Goal: Information Seeking & Learning: Get advice/opinions

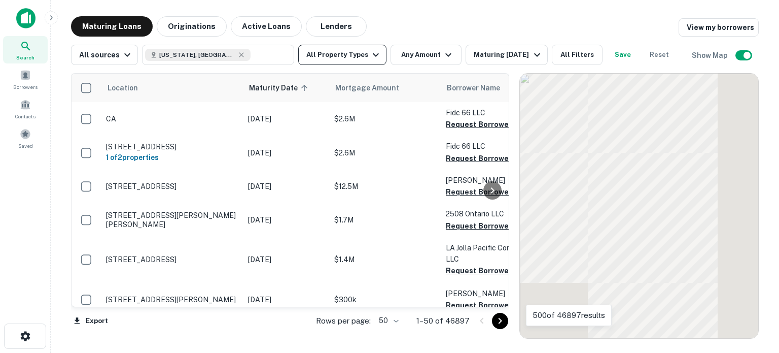
click at [373, 56] on icon "button" at bounding box center [376, 55] width 6 height 4
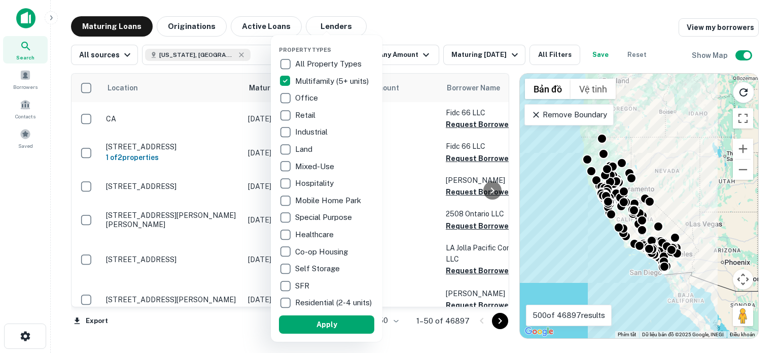
click at [495, 54] on div at bounding box center [389, 176] width 779 height 353
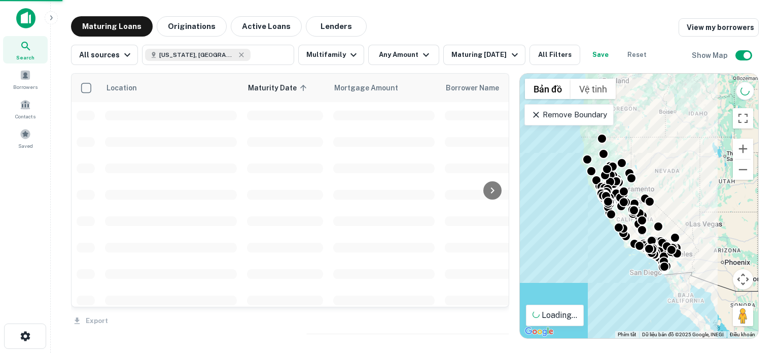
click at [504, 55] on div at bounding box center [389, 176] width 779 height 353
click at [509, 55] on icon "button" at bounding box center [515, 55] width 12 height 12
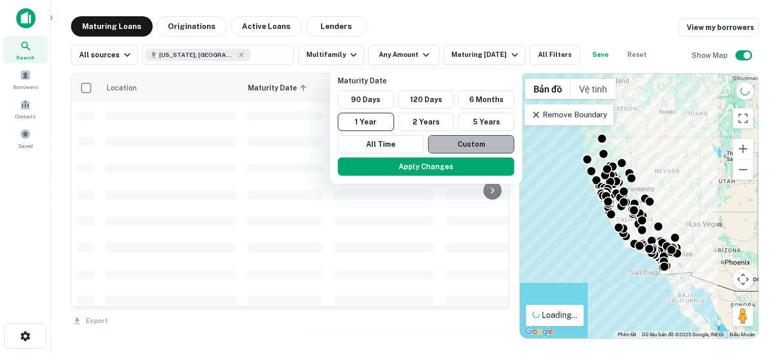
click at [465, 145] on button "Custom" at bounding box center [471, 144] width 86 height 18
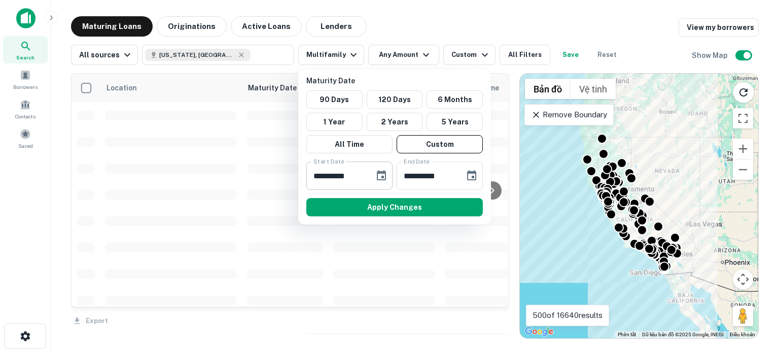
click at [370, 176] on div "**********" at bounding box center [349, 175] width 86 height 28
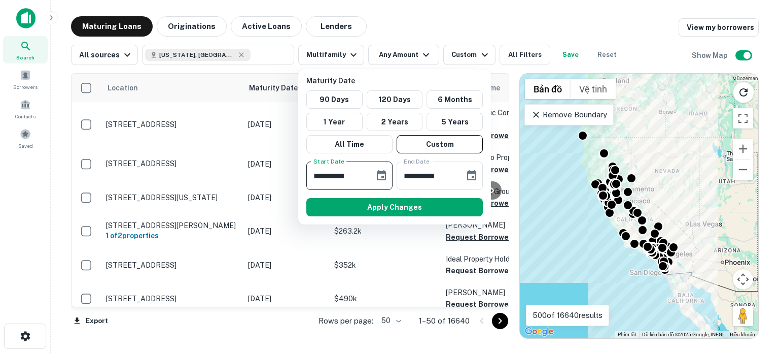
click at [379, 174] on icon "Choose date, selected date is Sep 18, 2025" at bounding box center [381, 175] width 12 height 12
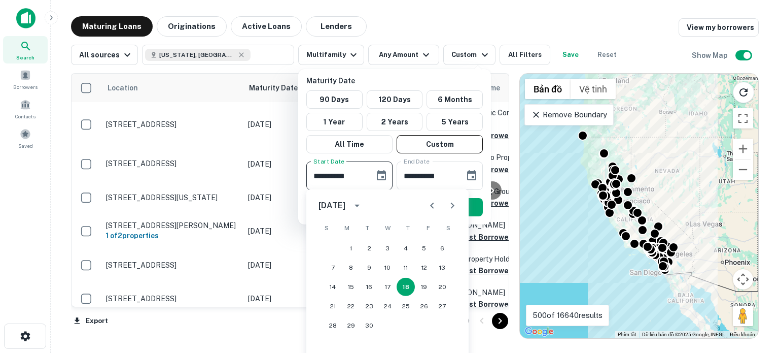
click at [448, 213] on button "Next month" at bounding box center [452, 205] width 20 height 20
click at [351, 245] on button "1" at bounding box center [351, 248] width 18 height 18
type input "**********"
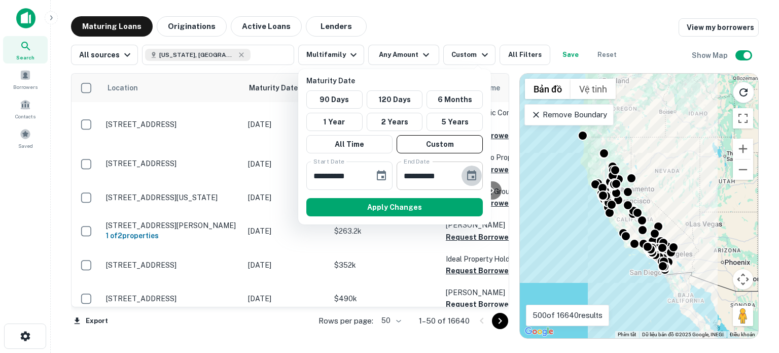
click at [467, 176] on icon "Choose date, selected date is Mar 17, 2026" at bounding box center [472, 175] width 12 height 12
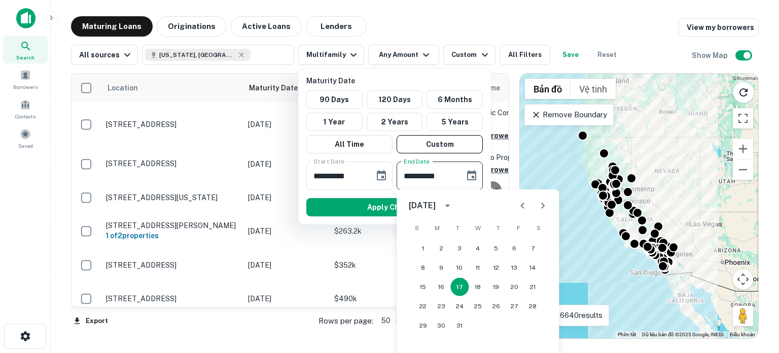
click at [518, 204] on icon "Previous month" at bounding box center [522, 205] width 12 height 12
click at [477, 325] on button "31" at bounding box center [478, 325] width 18 height 18
type input "**********"
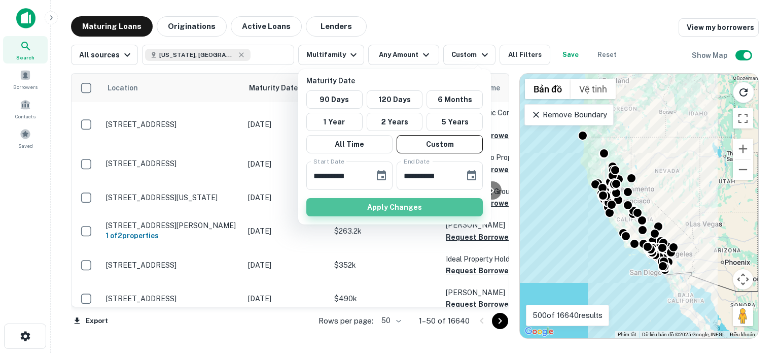
click at [405, 208] on button "Apply Changes" at bounding box center [394, 207] width 177 height 18
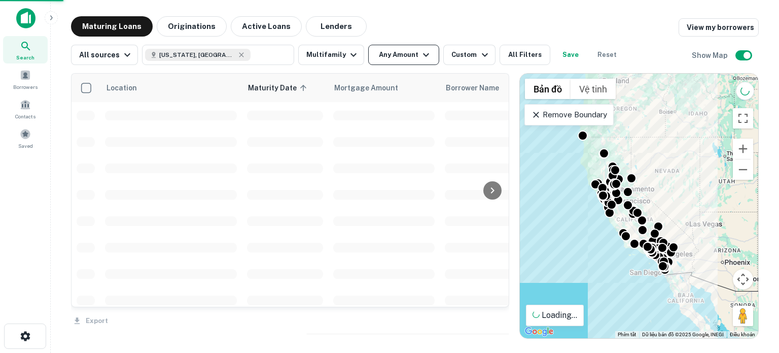
click at [420, 57] on icon "button" at bounding box center [426, 55] width 12 height 12
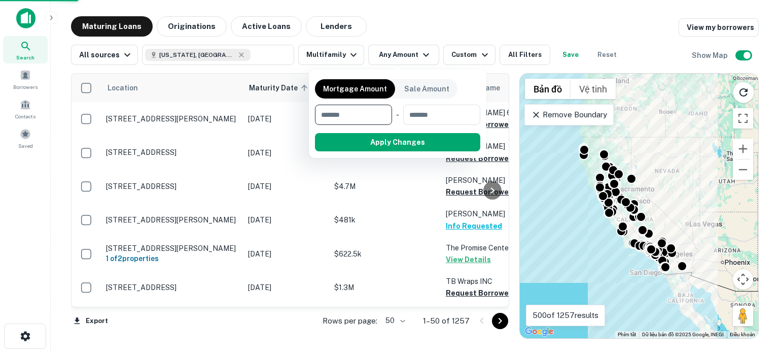
click at [364, 112] on input "number" at bounding box center [350, 115] width 70 height 20
type input "******"
click at [453, 116] on input "number" at bounding box center [441, 115] width 63 height 20
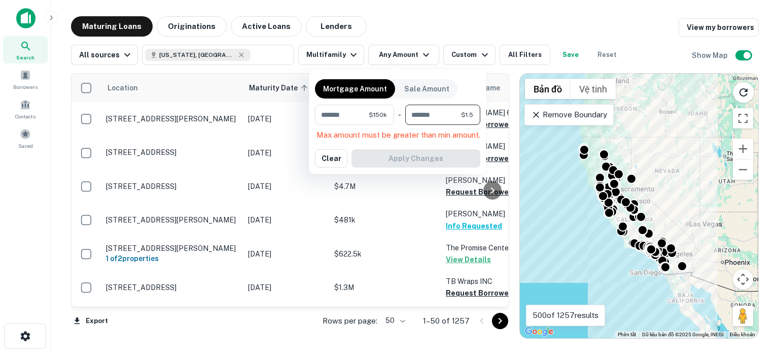
type input "*******"
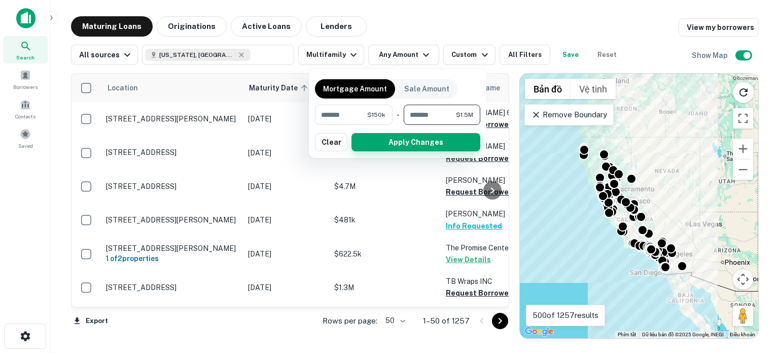
click at [455, 138] on button "Apply Changes" at bounding box center [416, 142] width 129 height 18
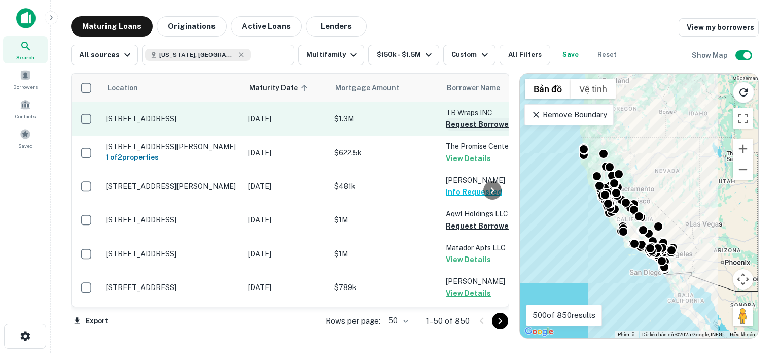
click at [468, 123] on button "Request Borrower Info" at bounding box center [487, 124] width 82 height 12
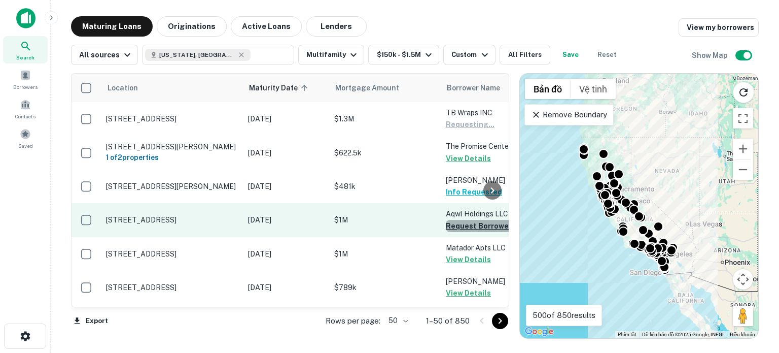
click at [475, 225] on button "Request Borrower Info" at bounding box center [487, 226] width 82 height 12
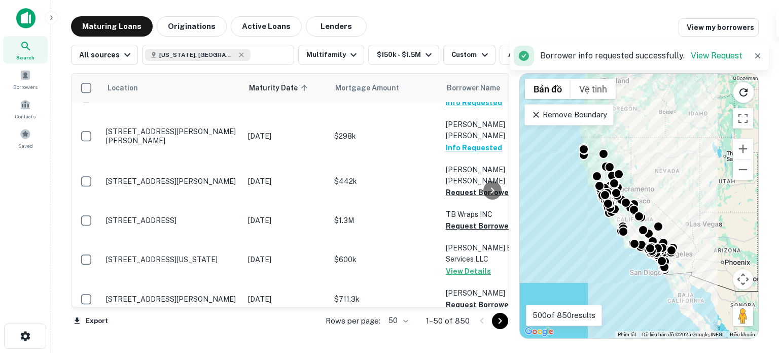
scroll to position [920, 0]
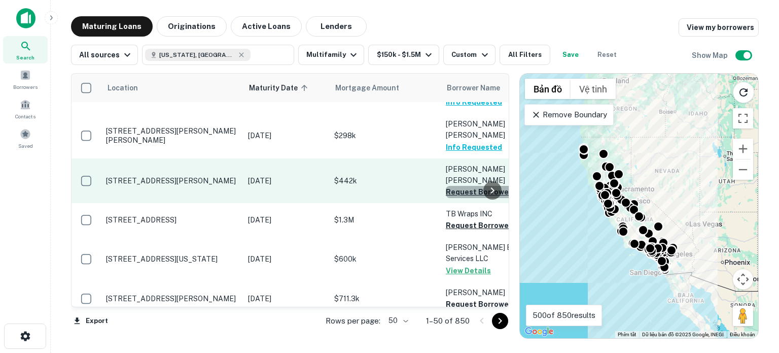
click at [467, 186] on button "Request Borrower Info" at bounding box center [487, 192] width 82 height 12
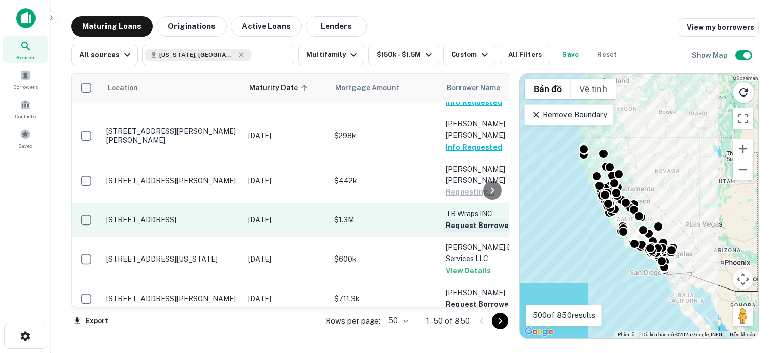
click at [467, 219] on button "Request Borrower Info" at bounding box center [487, 225] width 82 height 12
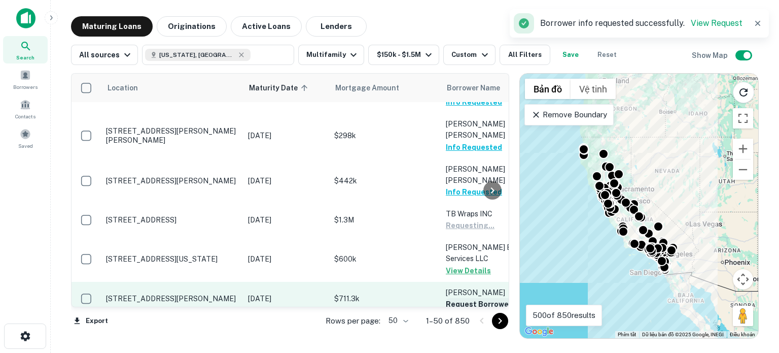
click at [468, 298] on button "Request Borrower Info" at bounding box center [487, 304] width 82 height 12
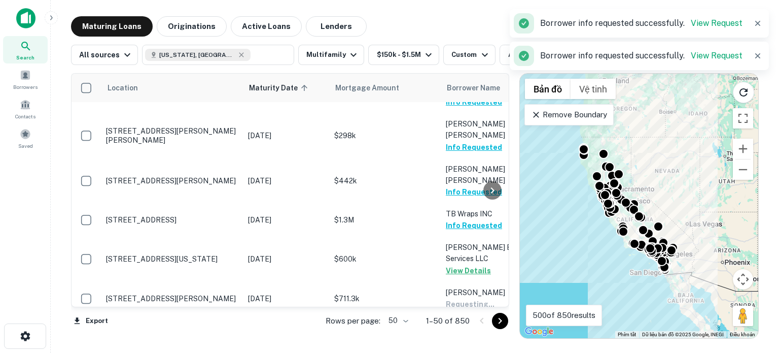
click at [471, 331] on button "Request Borrower Info" at bounding box center [487, 337] width 82 height 12
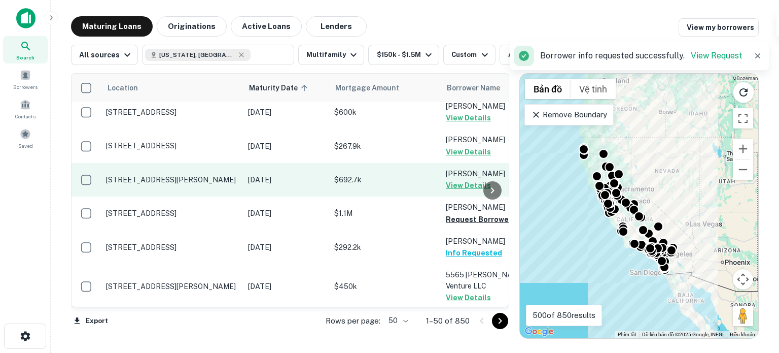
scroll to position [1423, 0]
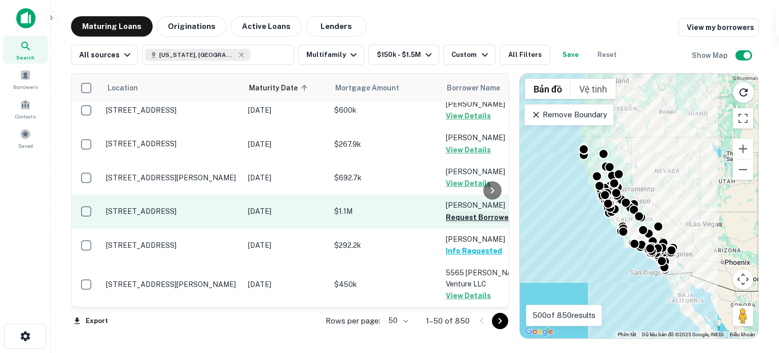
click at [459, 211] on button "Request Borrower Info" at bounding box center [487, 217] width 82 height 12
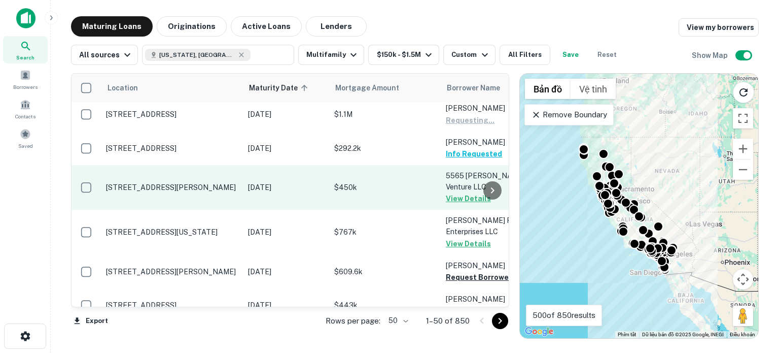
scroll to position [1522, 0]
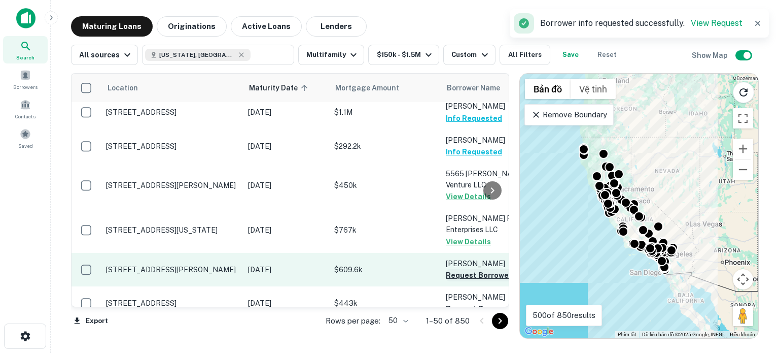
click at [459, 269] on button "Request Borrower Info" at bounding box center [487, 275] width 82 height 12
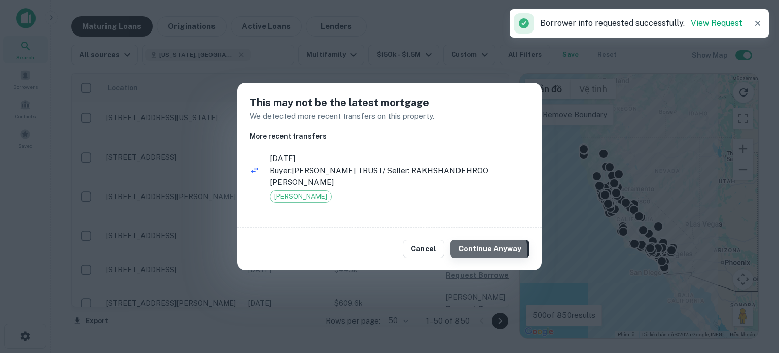
click at [477, 251] on button "Continue Anyway" at bounding box center [490, 248] width 79 height 18
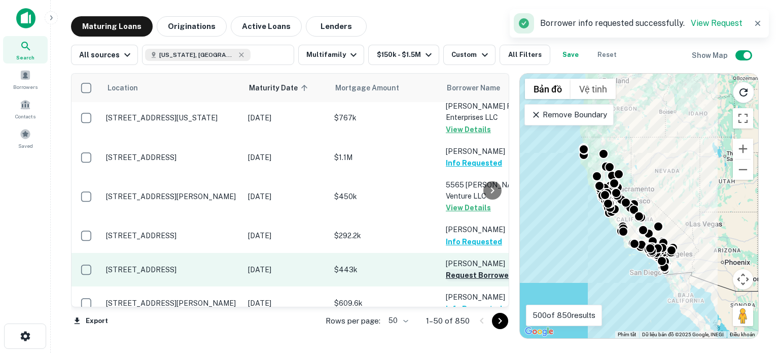
click at [461, 269] on button "Request Borrower Info" at bounding box center [487, 275] width 82 height 12
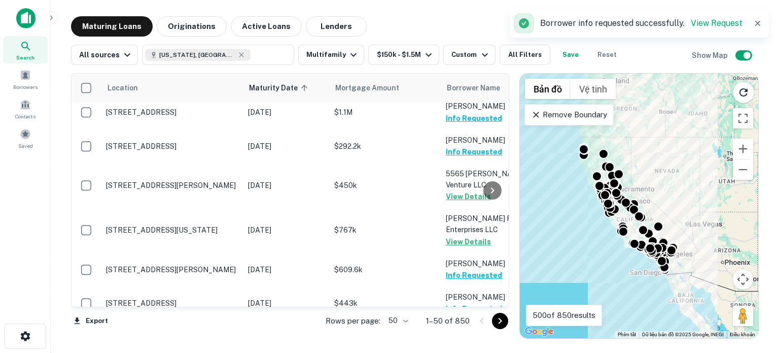
click at [500, 319] on icon "Go to next page" at bounding box center [500, 321] width 4 height 6
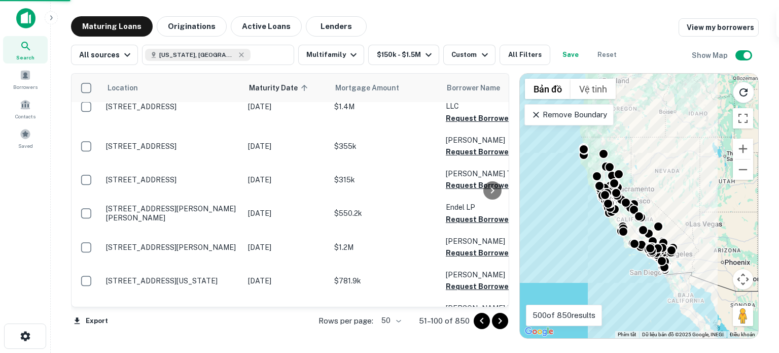
scroll to position [1514, 0]
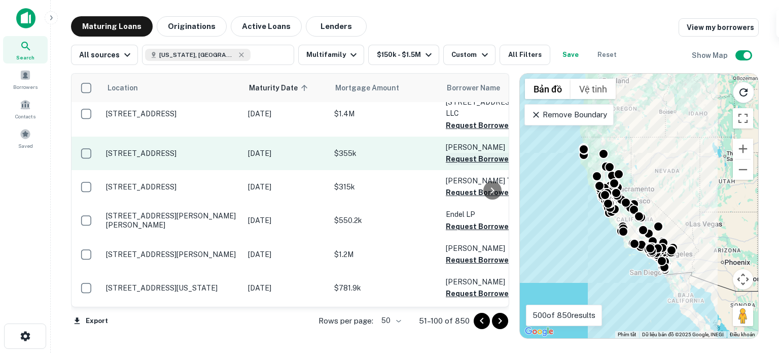
click at [469, 153] on button "Request Borrower Info" at bounding box center [487, 159] width 82 height 12
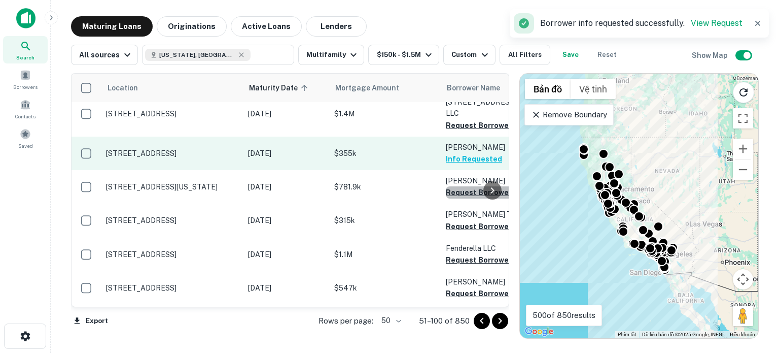
click at [468, 186] on button "Request Borrower Info" at bounding box center [487, 192] width 82 height 12
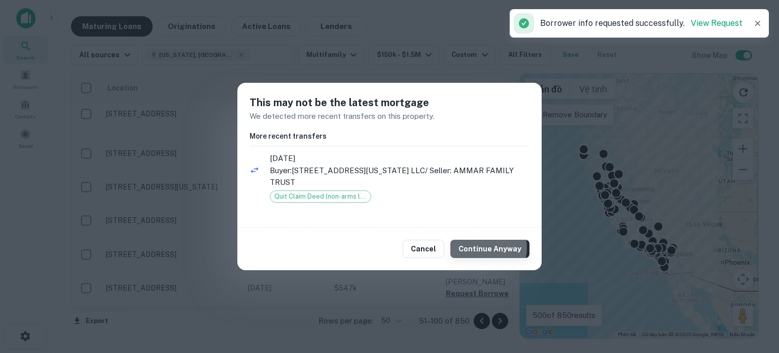
click at [485, 241] on button "Continue Anyway" at bounding box center [490, 248] width 79 height 18
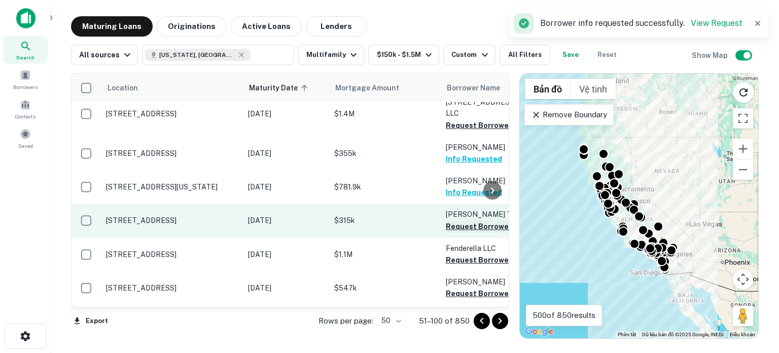
click at [470, 220] on button "Request Borrower Info" at bounding box center [487, 226] width 82 height 12
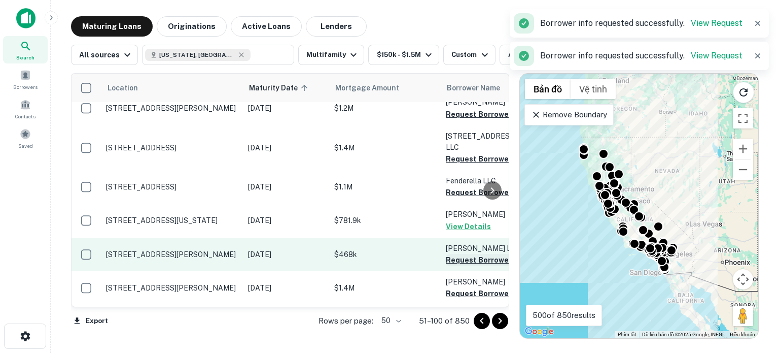
click at [463, 254] on button "Request Borrower Info" at bounding box center [487, 260] width 82 height 12
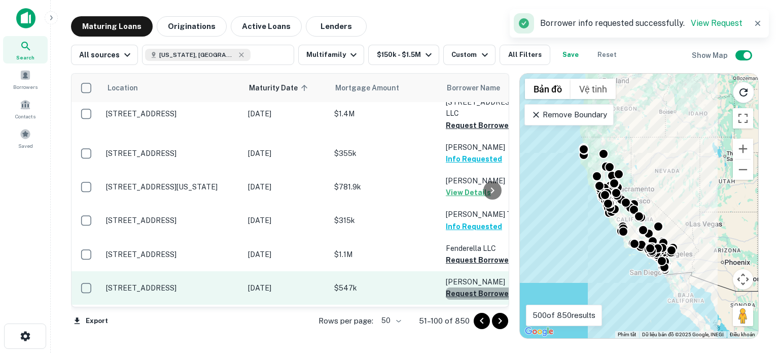
click at [461, 287] on button "Request Borrower Info" at bounding box center [487, 293] width 82 height 12
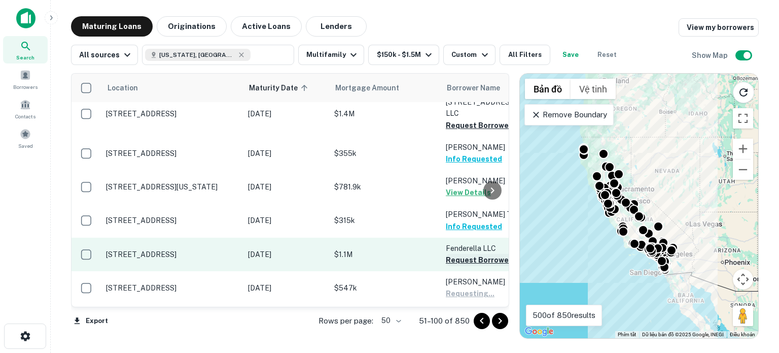
click at [467, 254] on button "Request Borrower Info" at bounding box center [487, 260] width 82 height 12
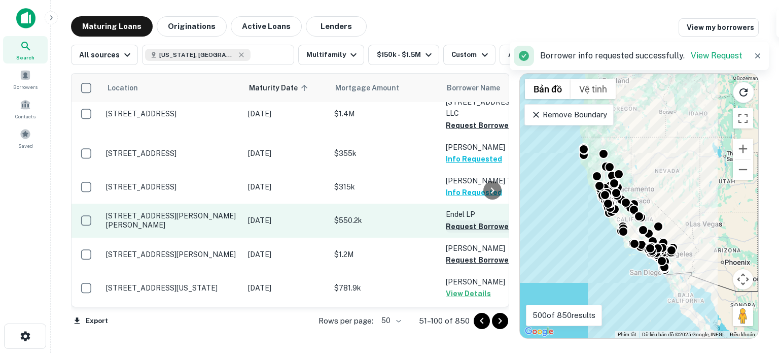
click at [461, 220] on button "Request Borrower Info" at bounding box center [487, 226] width 82 height 12
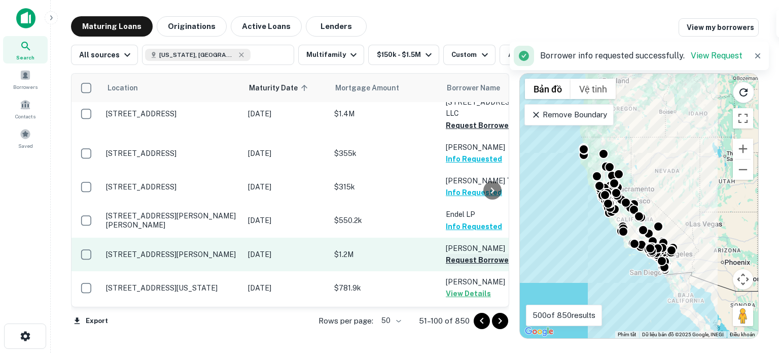
click at [462, 254] on button "Request Borrower Info" at bounding box center [487, 260] width 82 height 12
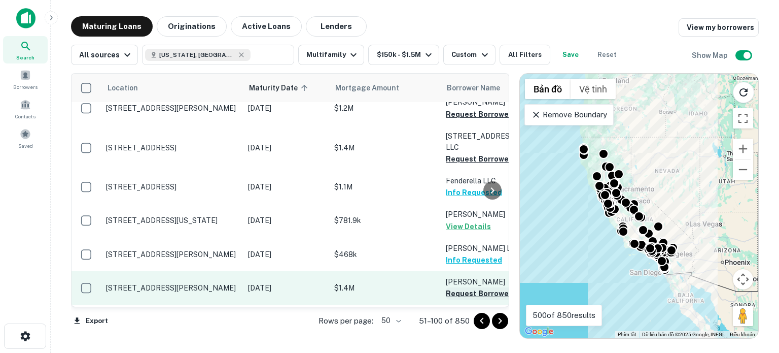
click at [459, 287] on button "Request Borrower Info" at bounding box center [487, 293] width 82 height 12
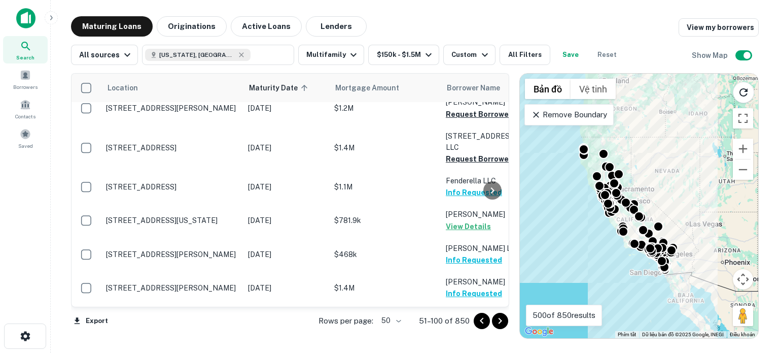
click at [498, 321] on icon "Go to next page" at bounding box center [500, 321] width 12 height 12
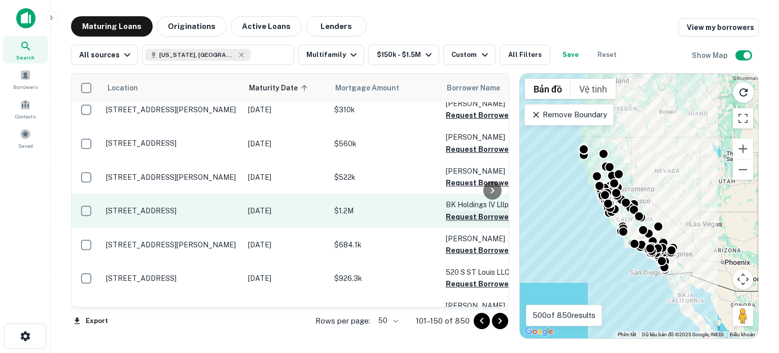
click at [467, 211] on button "Request Borrower Info" at bounding box center [487, 217] width 82 height 12
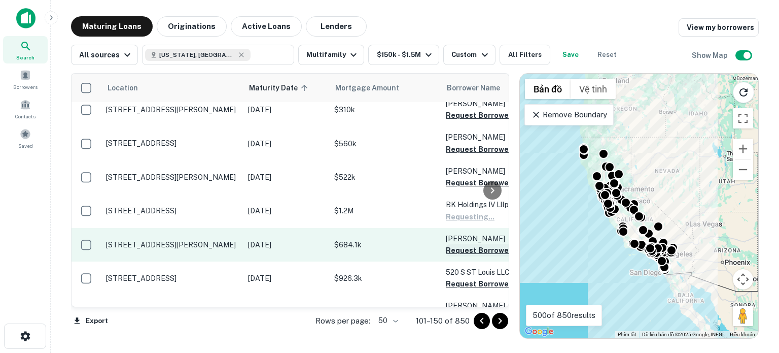
click at [460, 244] on button "Request Borrower Info" at bounding box center [487, 250] width 82 height 12
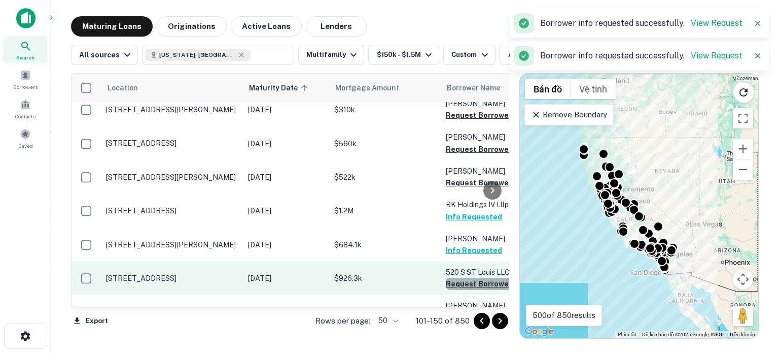
click at [458, 278] on button "Request Borrower Info" at bounding box center [487, 284] width 82 height 12
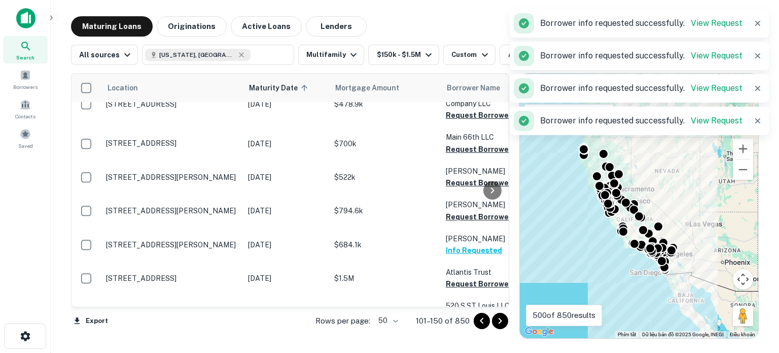
click at [467, 345] on button "Request Borrower Info" at bounding box center [487, 351] width 82 height 12
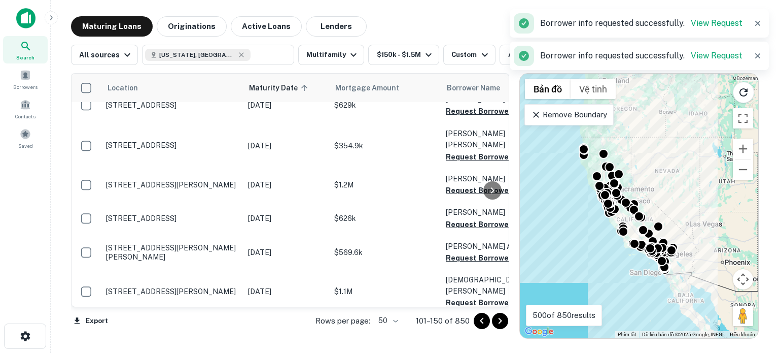
scroll to position [921, 0]
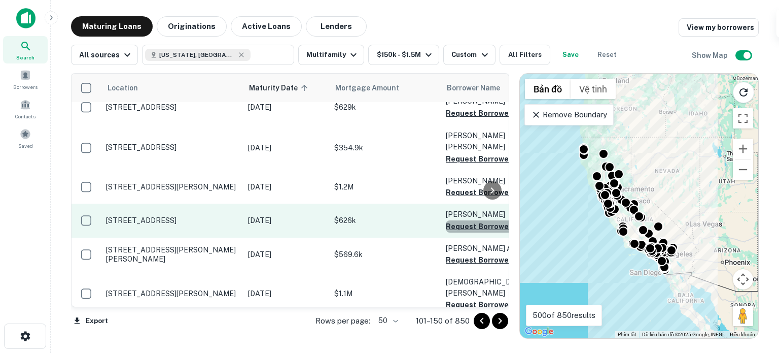
click at [471, 220] on button "Request Borrower Info" at bounding box center [487, 226] width 82 height 12
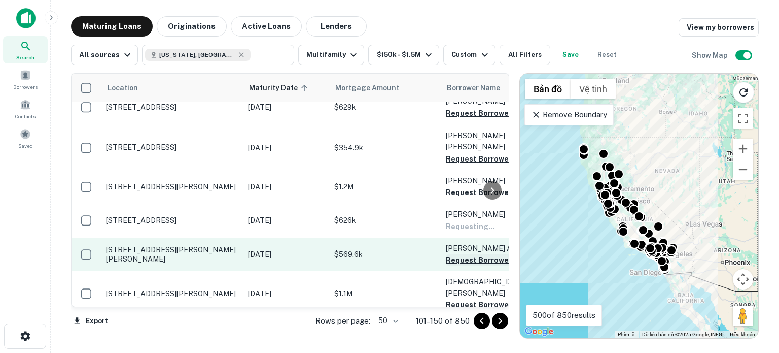
click at [464, 254] on button "Request Borrower Info" at bounding box center [487, 260] width 82 height 12
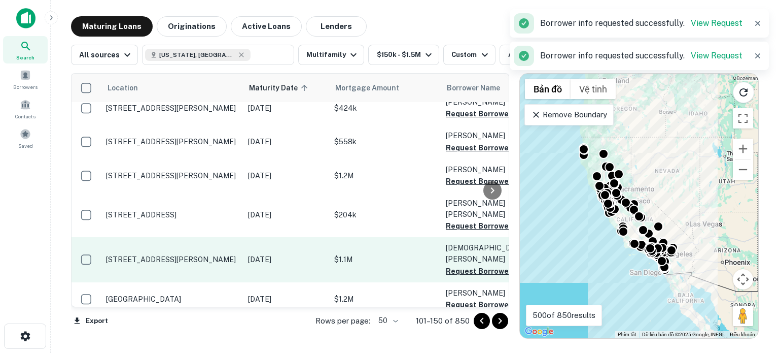
scroll to position [1006, 0]
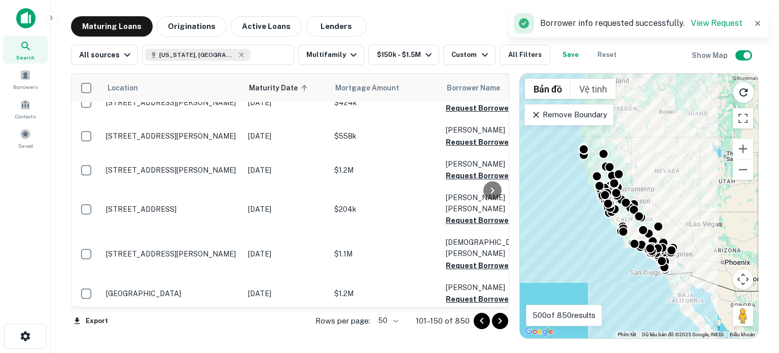
click at [468, 326] on button "Request Borrower Info" at bounding box center [487, 332] width 82 height 12
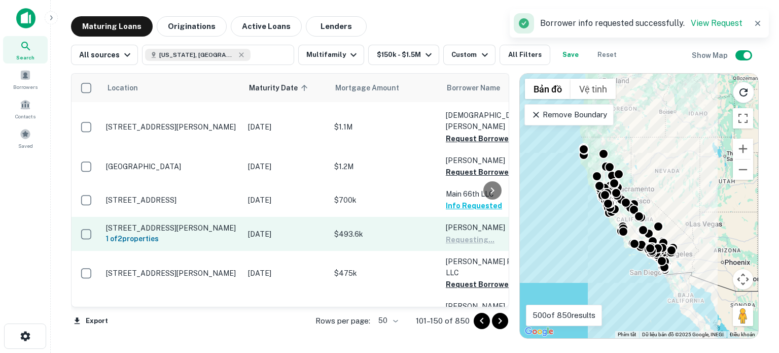
scroll to position [1137, 0]
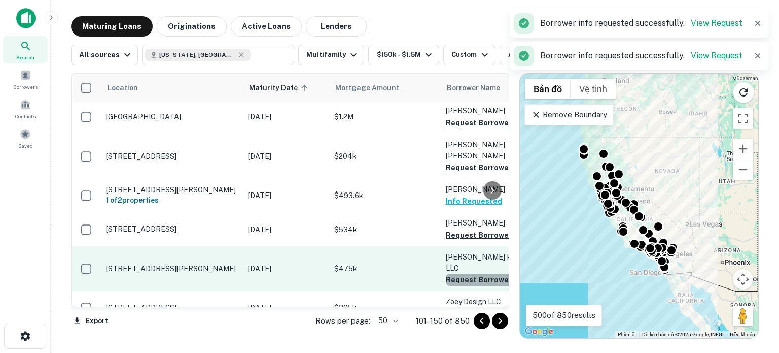
click at [466, 273] on button "Request Borrower Info" at bounding box center [487, 279] width 82 height 12
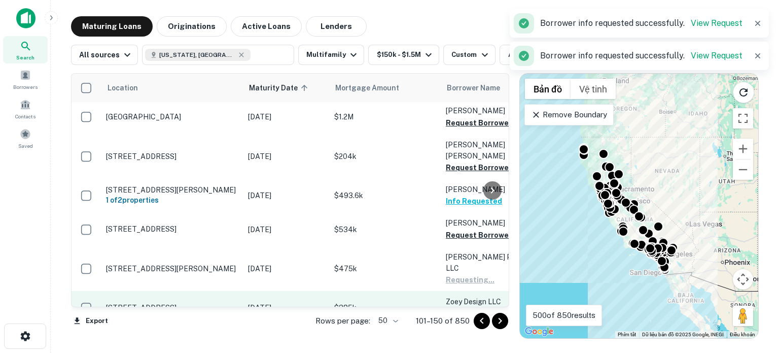
click at [465, 307] on button "Request Borrower Info" at bounding box center [487, 313] width 82 height 12
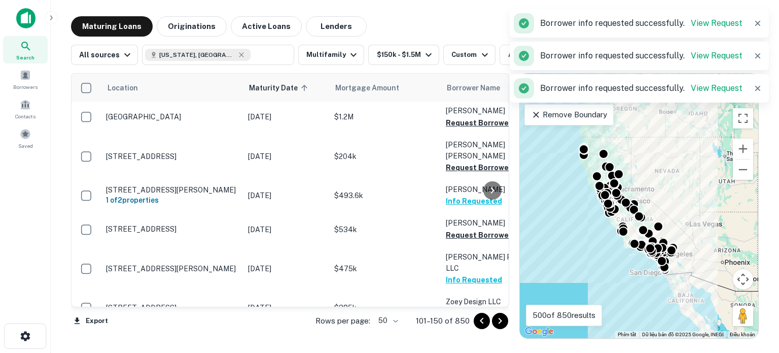
click at [465, 341] on button "Request Borrower Info" at bounding box center [487, 347] width 82 height 12
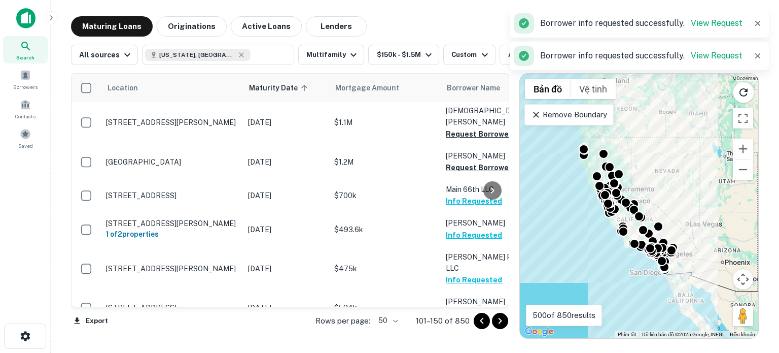
scroll to position [1278, 0]
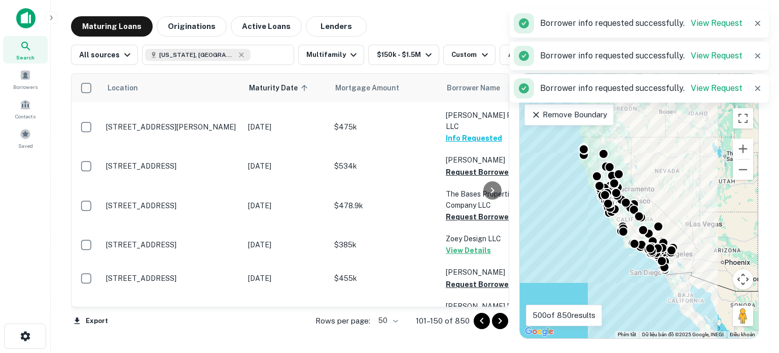
click at [462, 345] on button "Request Borrower Info" at bounding box center [487, 351] width 82 height 12
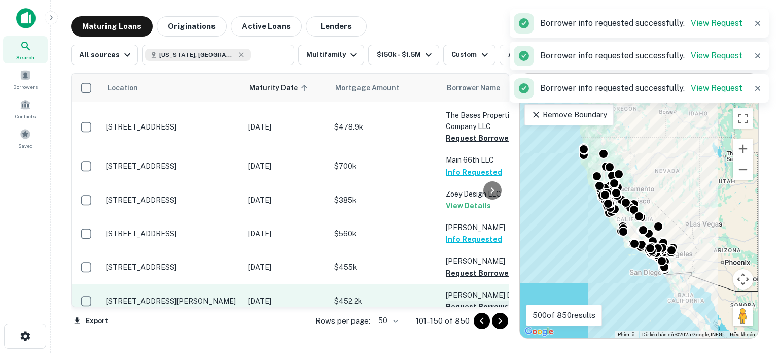
click at [464, 300] on button "Request Borrower Info" at bounding box center [487, 306] width 82 height 12
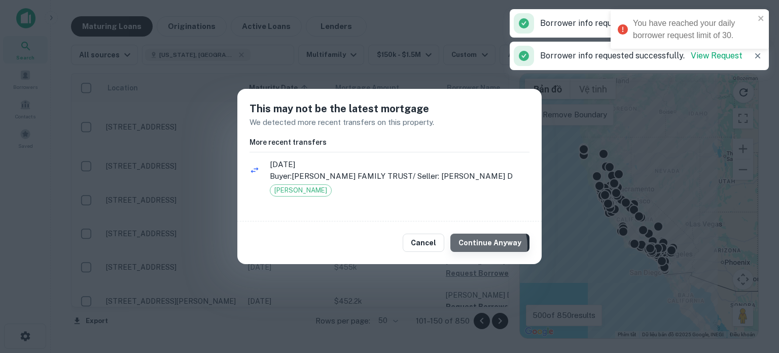
click at [482, 246] on button "Continue Anyway" at bounding box center [490, 242] width 79 height 18
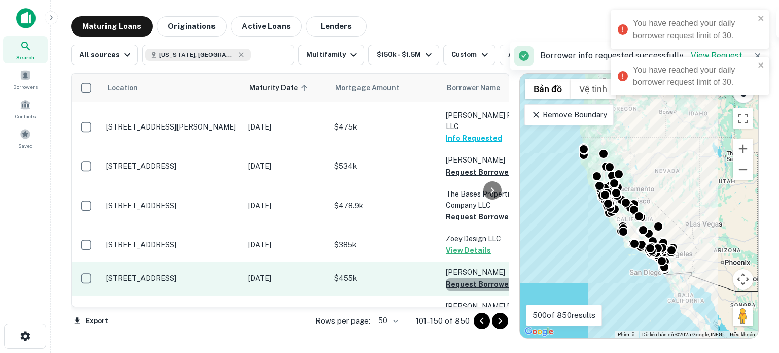
click at [466, 278] on button "Request Borrower Info" at bounding box center [487, 284] width 82 height 12
